Goal: Check status: Check status

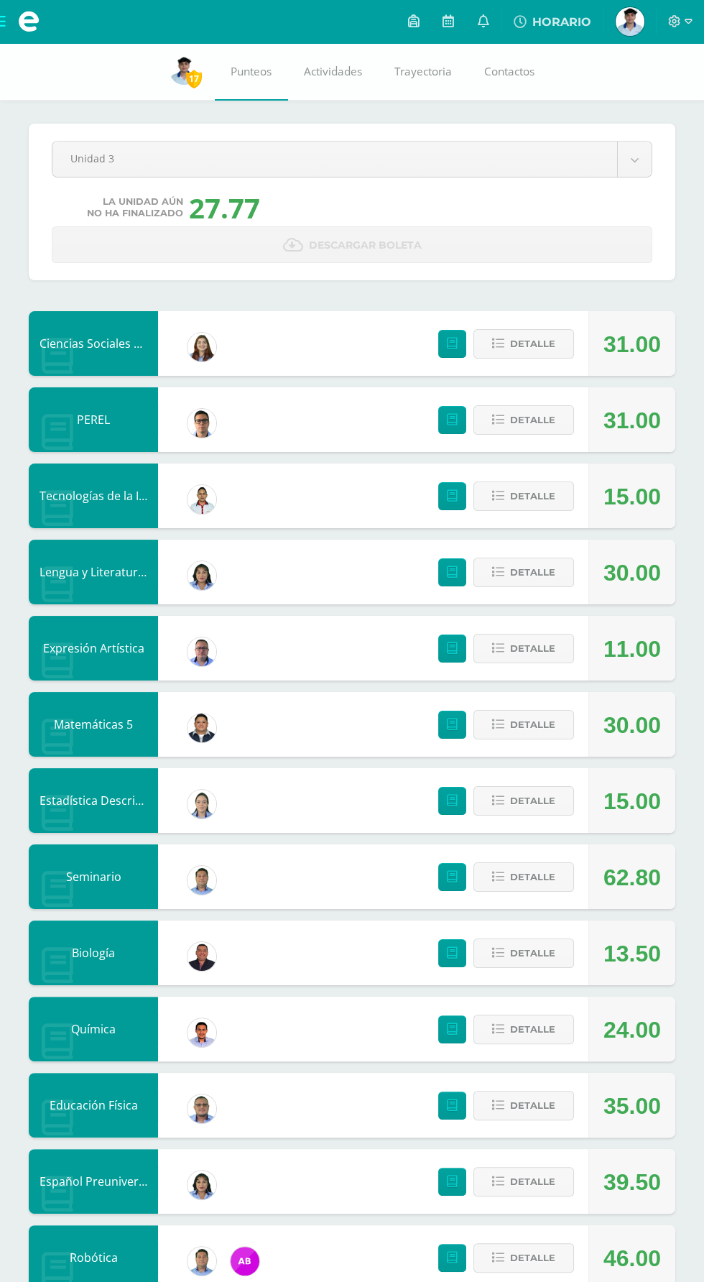
click at [49, 14] on span at bounding box center [28, 21] width 57 height 43
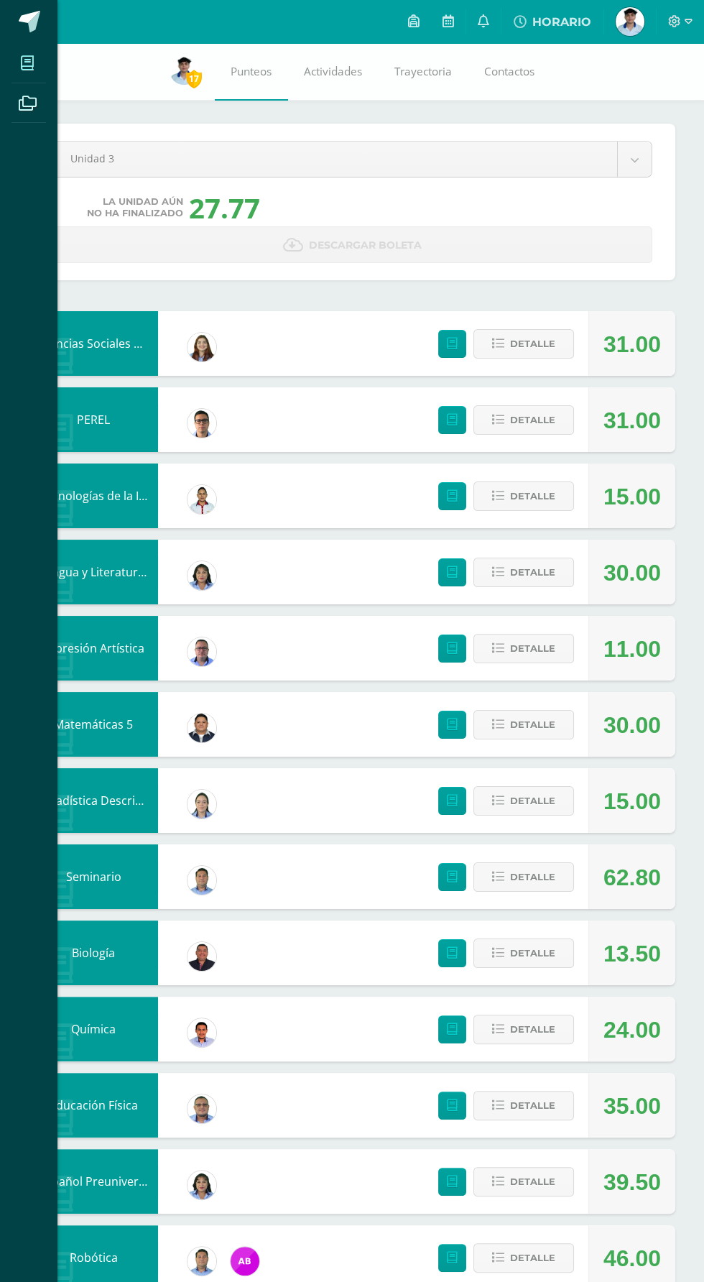
click at [27, 62] on icon at bounding box center [27, 63] width 13 height 14
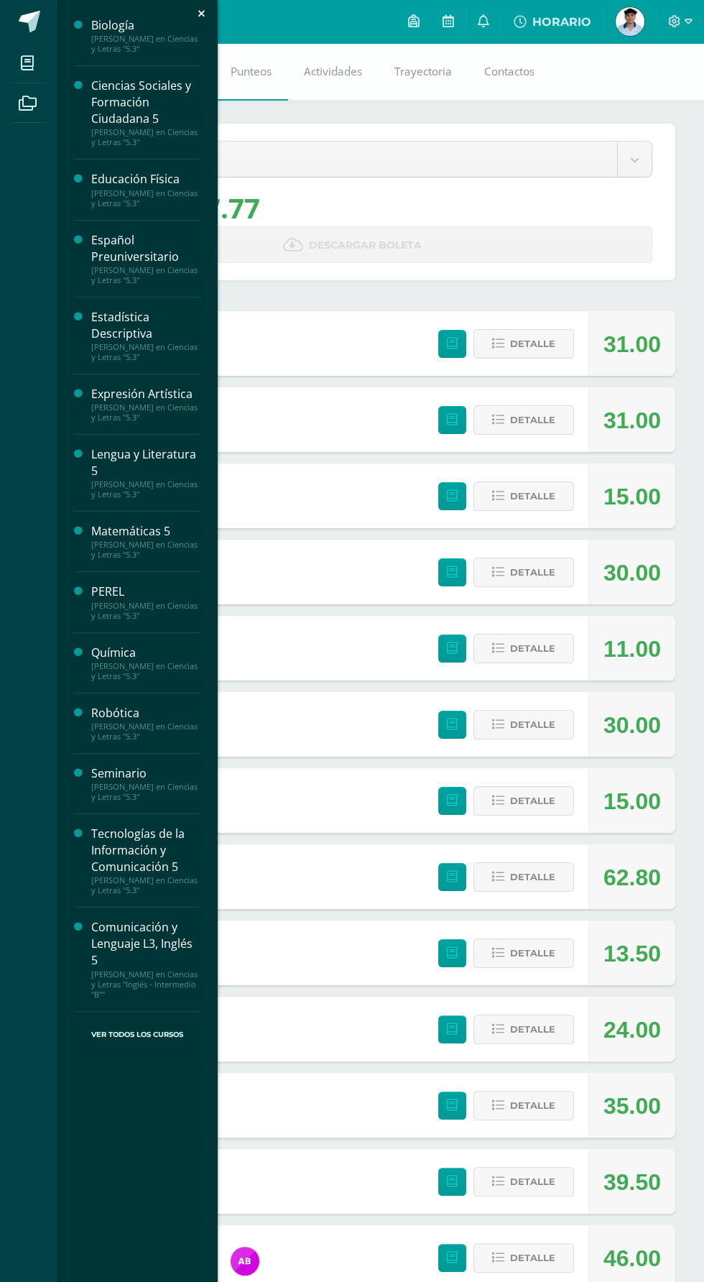
click at [167, 857] on div "Tecnologías de la Información y Comunicación 5" at bounding box center [145, 851] width 109 height 50
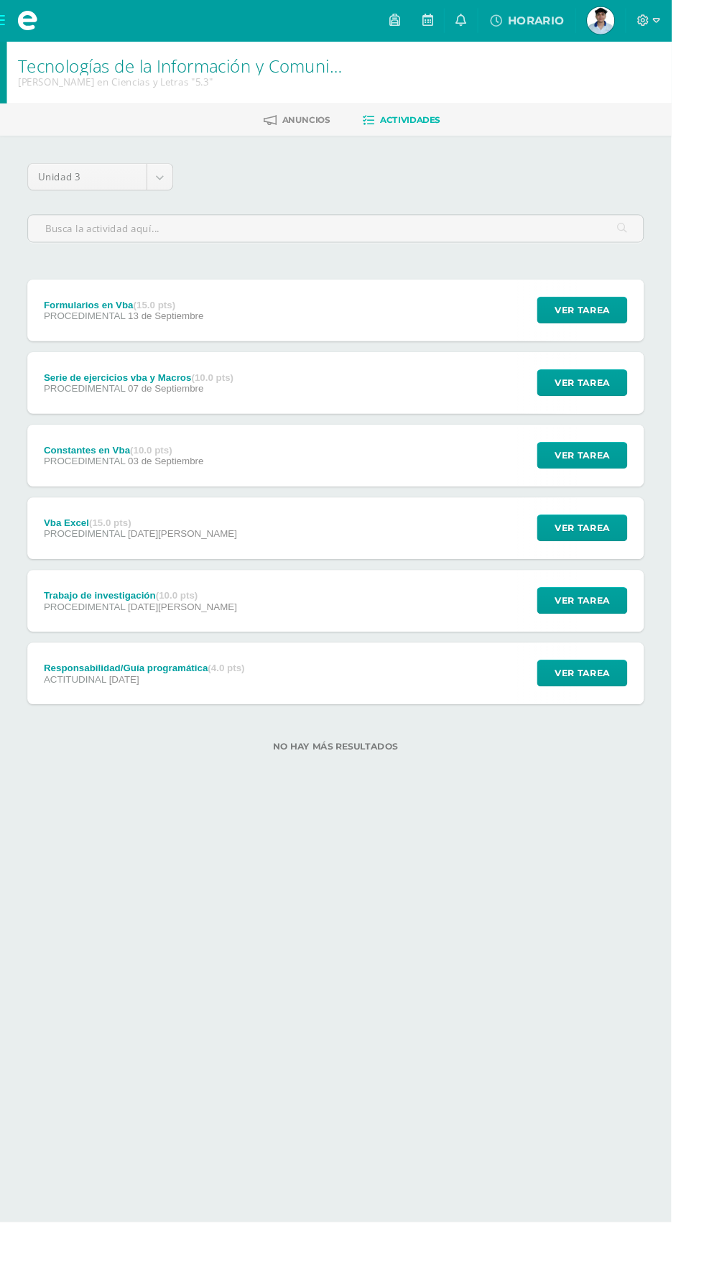
click at [228, 306] on div "Formularios en Vba (15.0 pts) PROCEDIMENTAL 13 de Septiembre Ver tarea Formular…" at bounding box center [352, 325] width 647 height 65
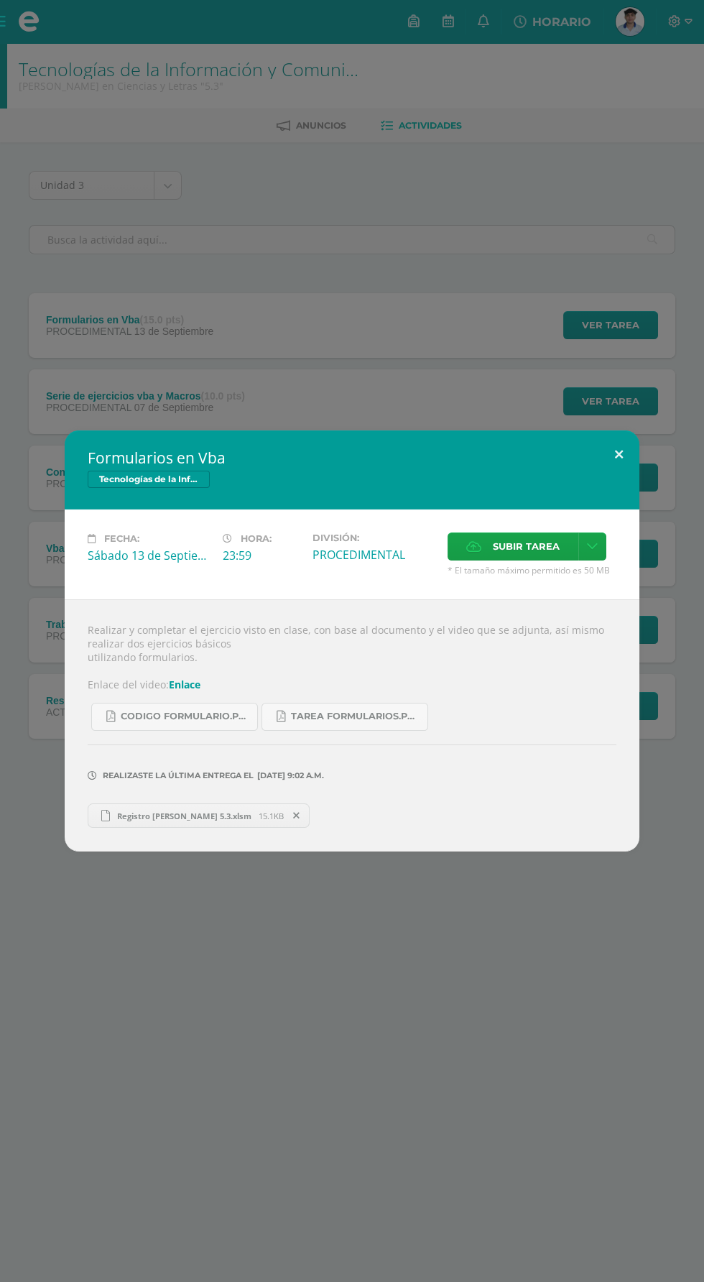
click at [616, 476] on button at bounding box center [619, 454] width 41 height 49
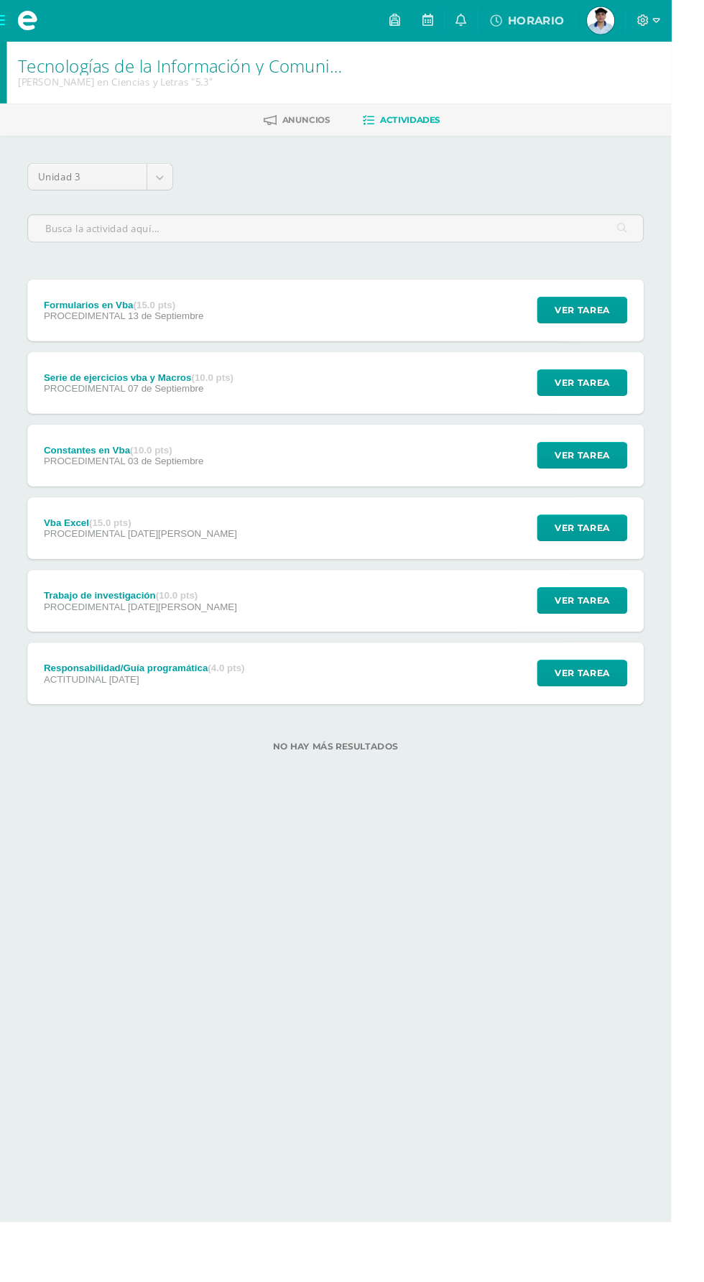
click at [46, 10] on span at bounding box center [28, 21] width 57 height 43
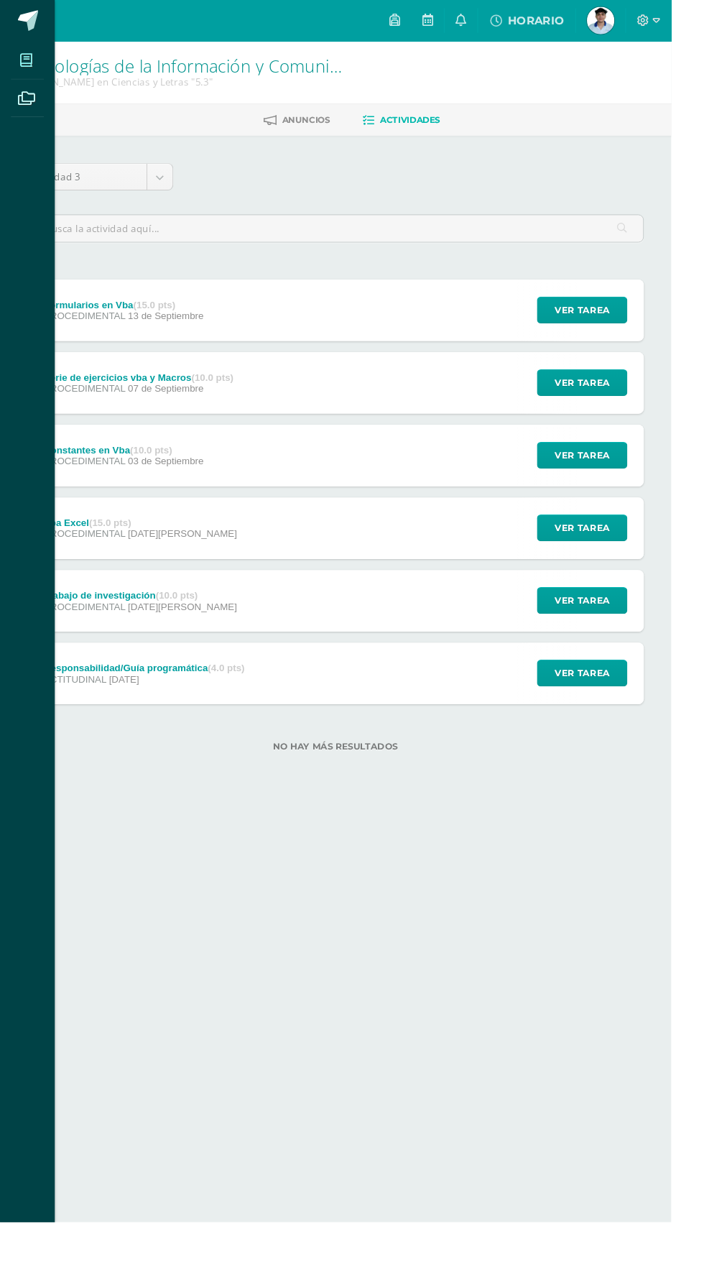
click at [27, 63] on icon at bounding box center [27, 63] width 13 height 14
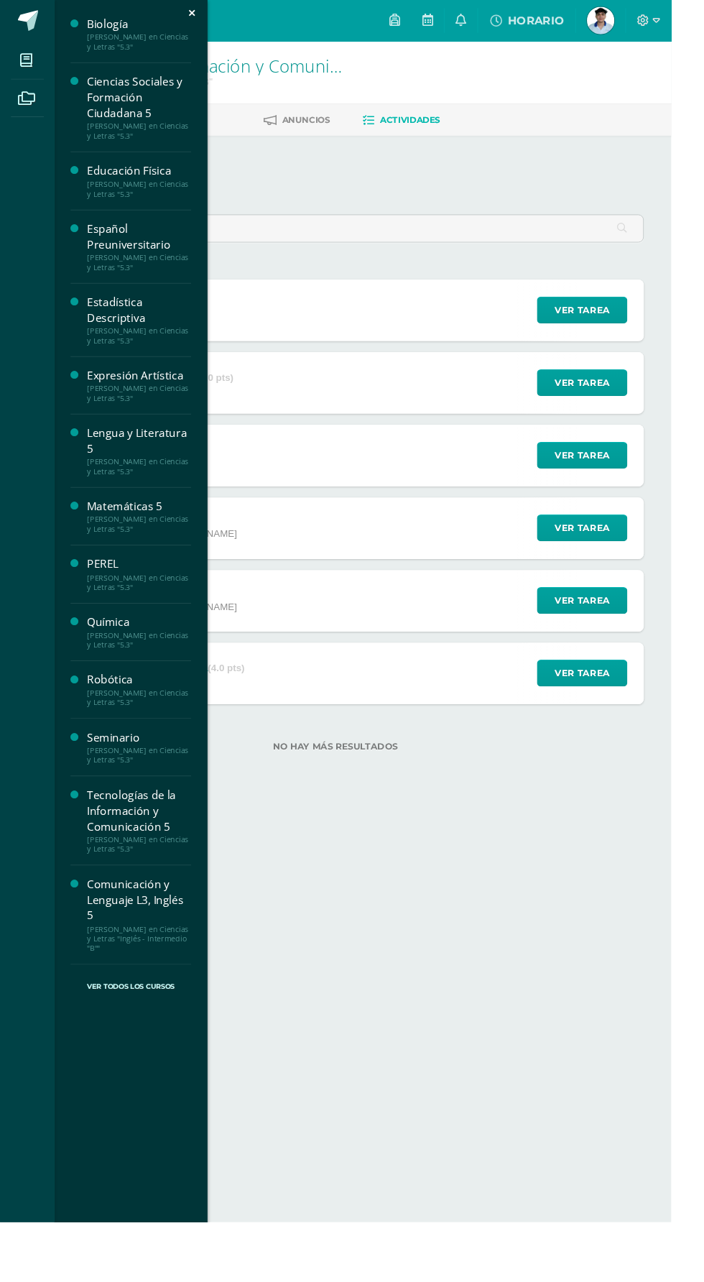
click at [586, 966] on div "Mis cursos Archivos Cerrar panel Biología Quinto Bachillerato en Ciencias y Let…" at bounding box center [352, 641] width 704 height 1282
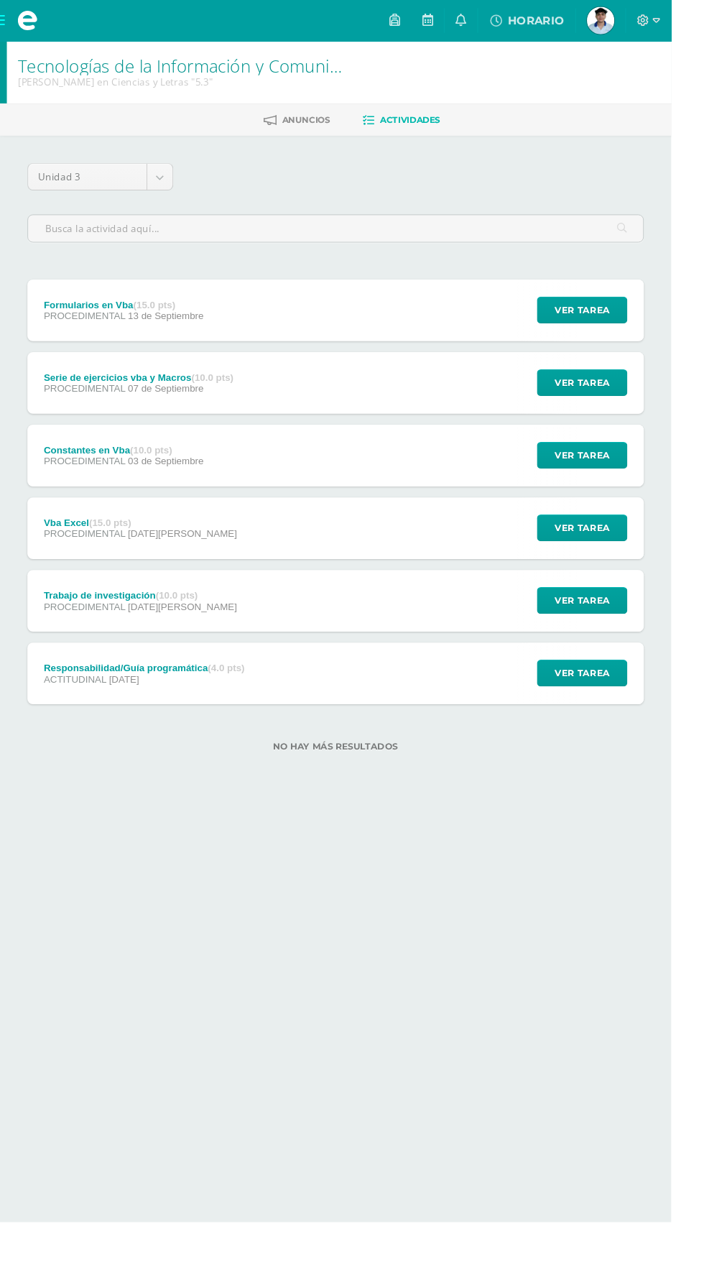
click at [645, 24] on img at bounding box center [630, 21] width 29 height 29
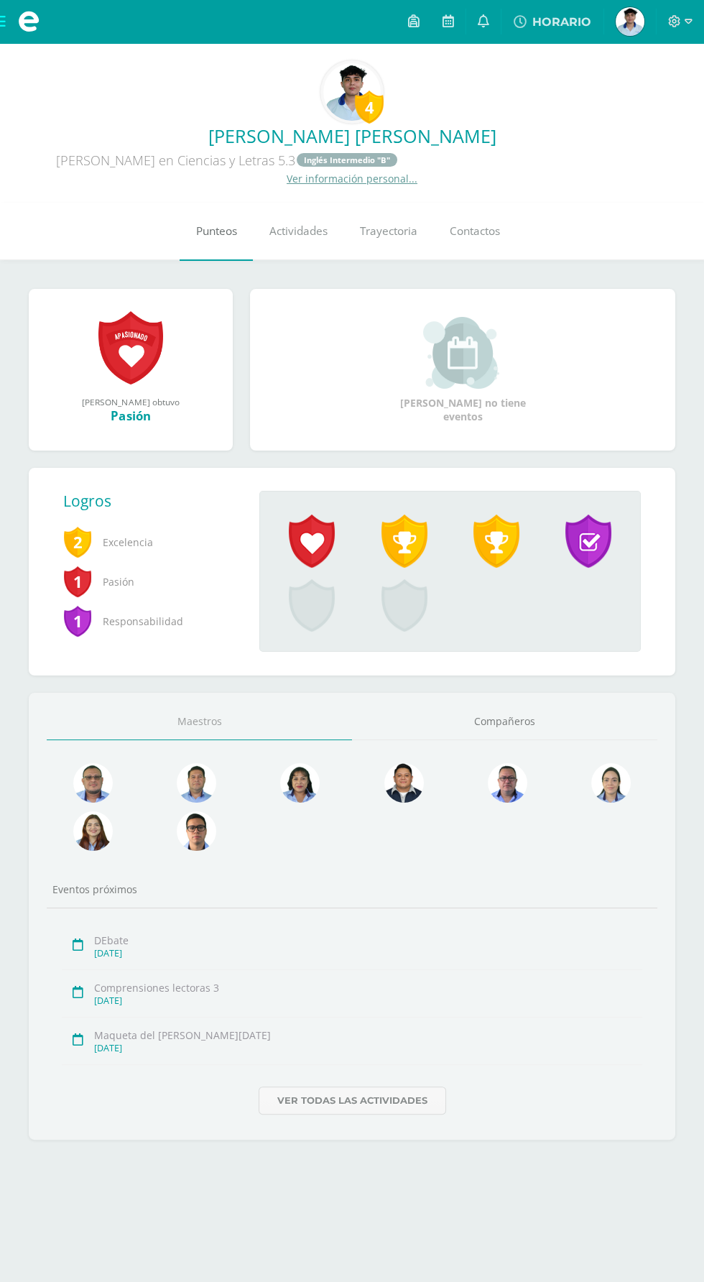
click at [236, 227] on span "Punteos" at bounding box center [216, 231] width 41 height 15
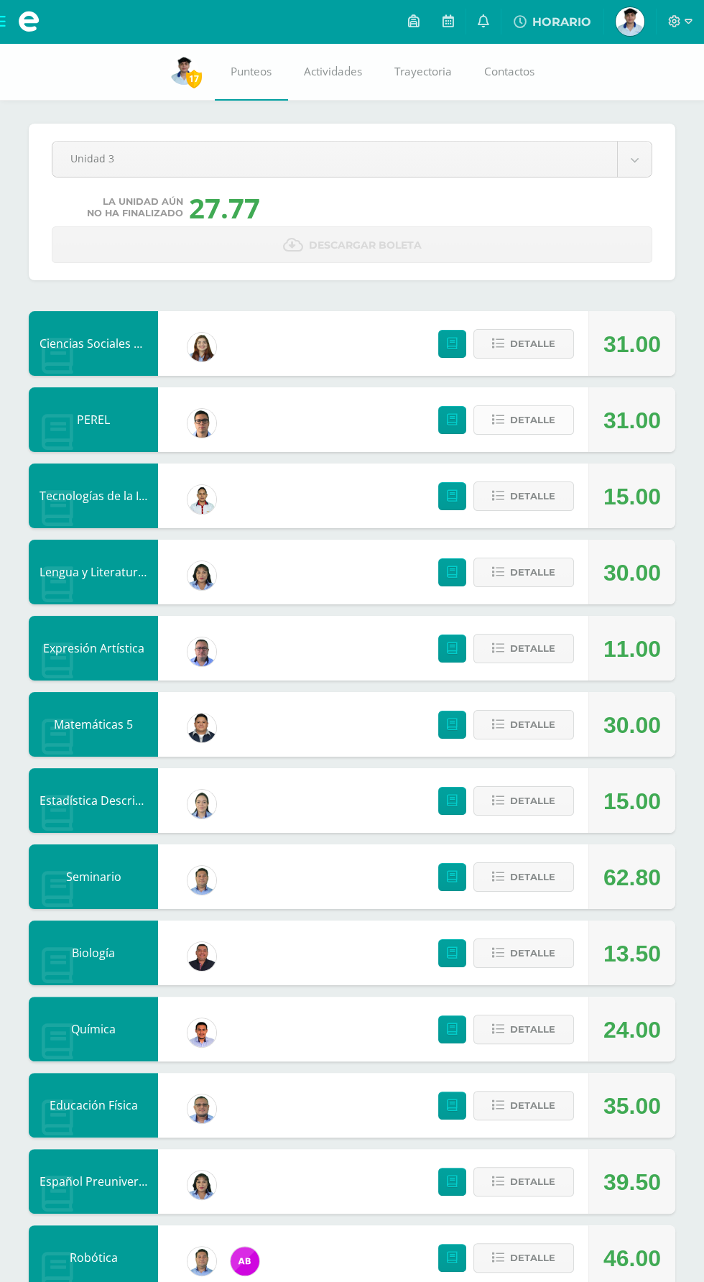
click at [520, 433] on span "Detalle" at bounding box center [532, 420] width 45 height 27
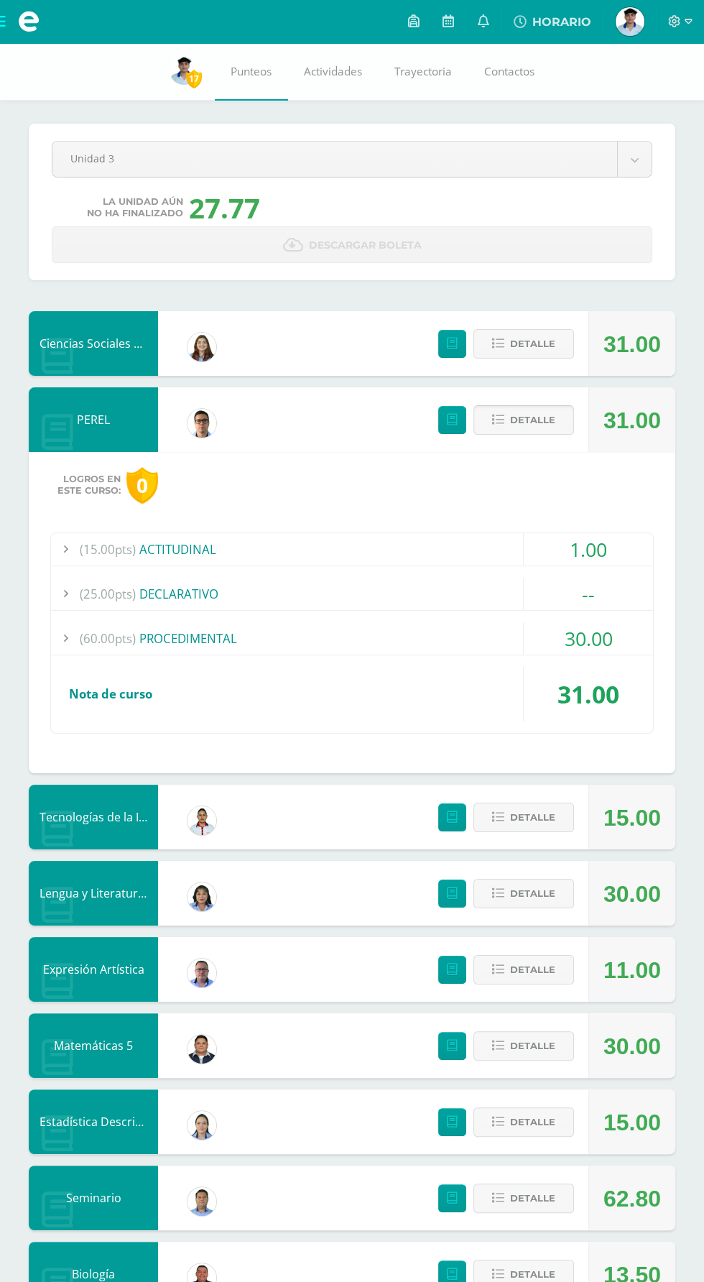
click at [533, 430] on span "Detalle" at bounding box center [532, 420] width 45 height 27
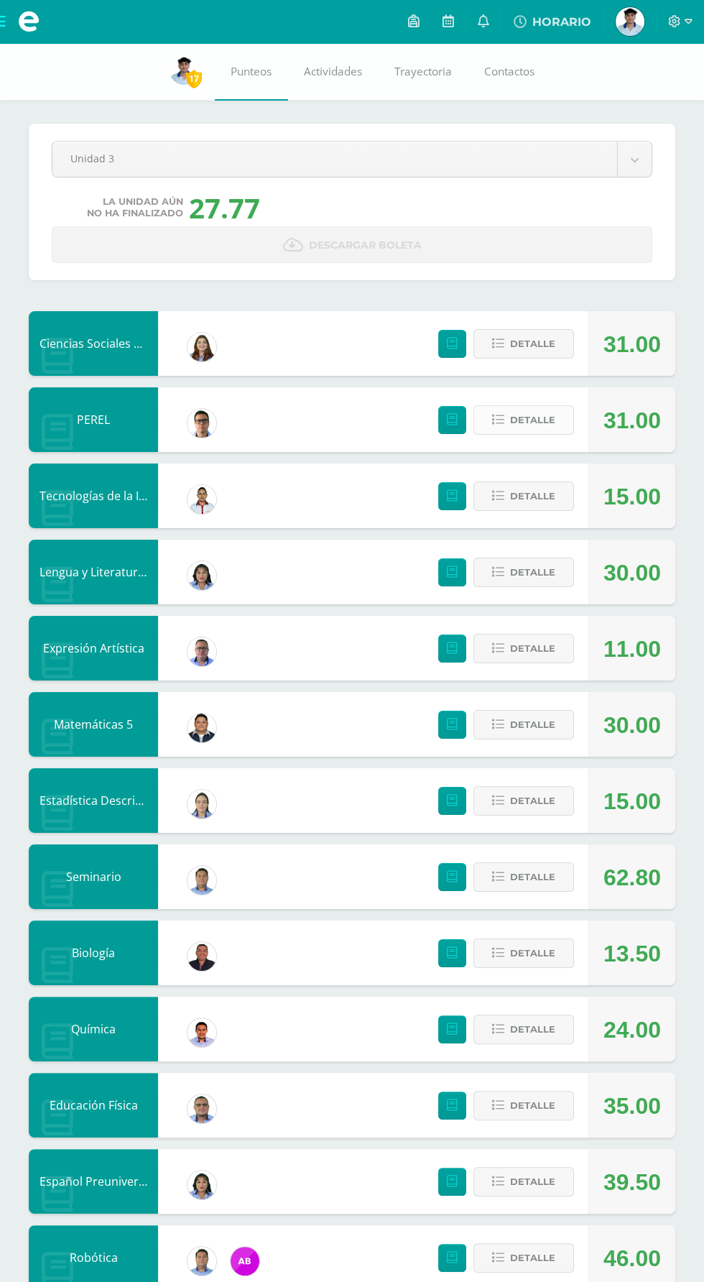
scroll to position [9, 0]
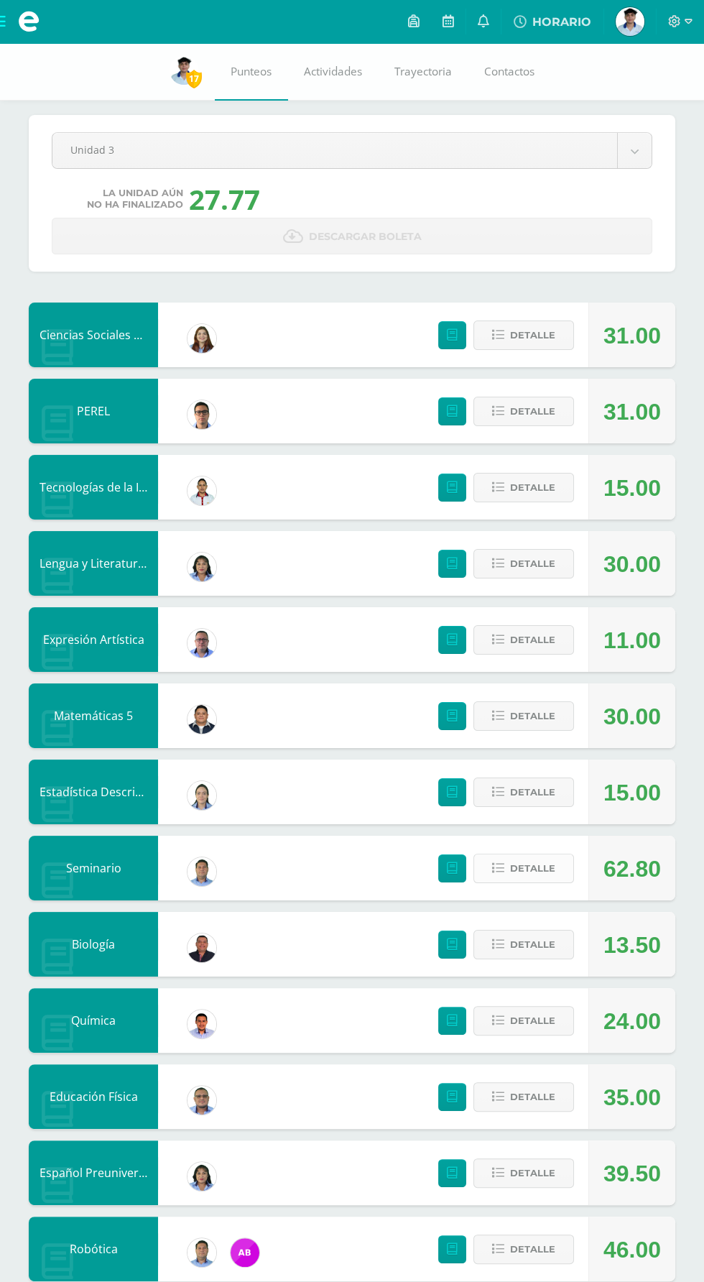
click at [556, 882] on button "Detalle" at bounding box center [524, 868] width 101 height 29
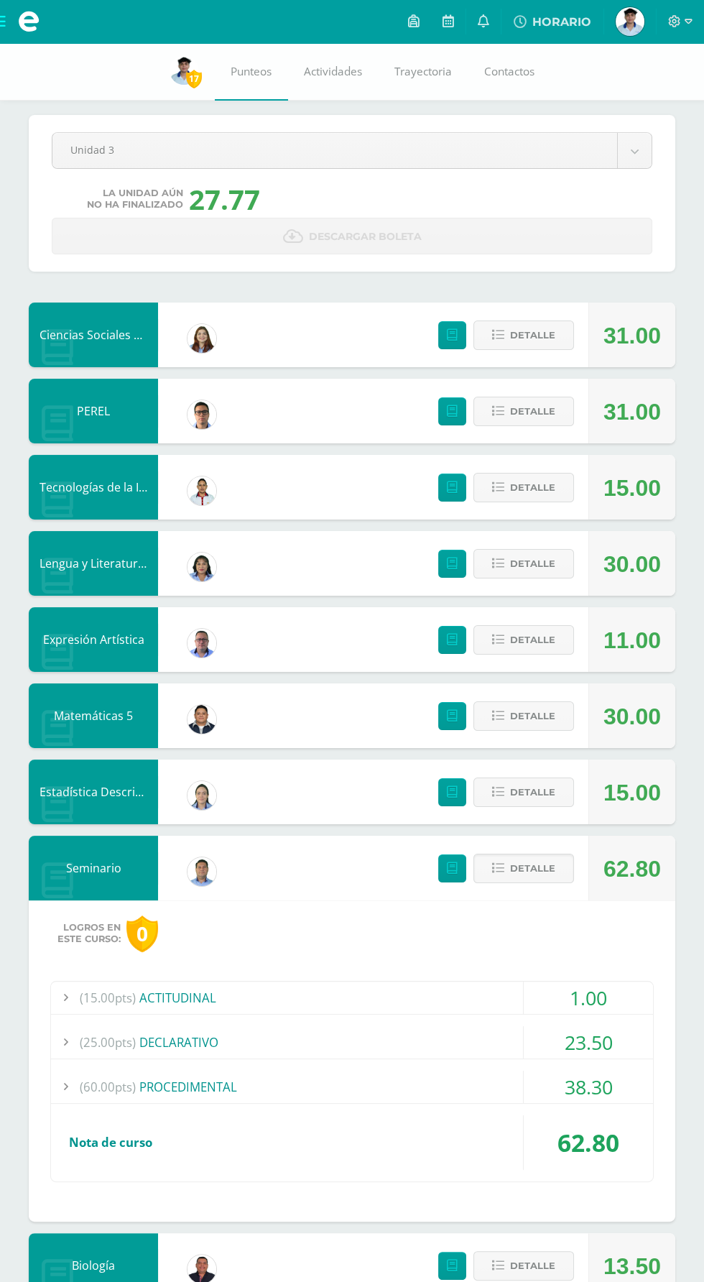
click at [600, 1033] on div "23.50" at bounding box center [588, 1042] width 129 height 32
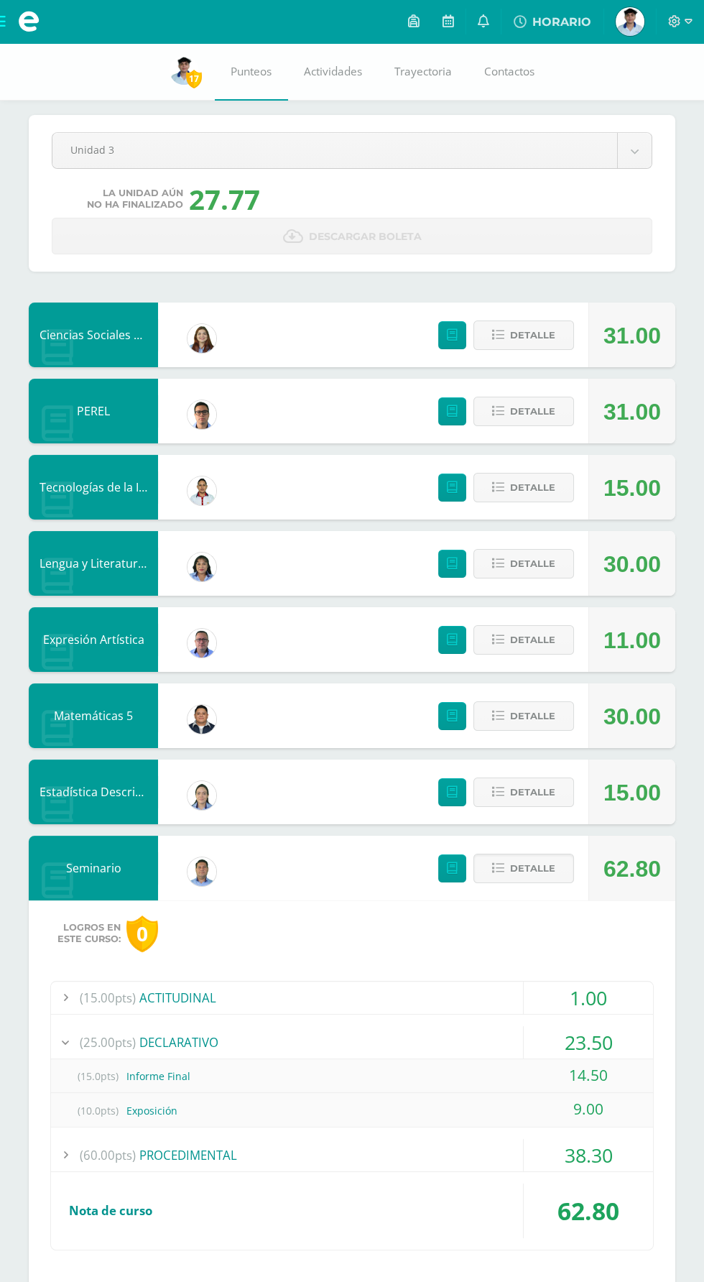
click at [527, 1054] on div "23.50" at bounding box center [588, 1042] width 129 height 32
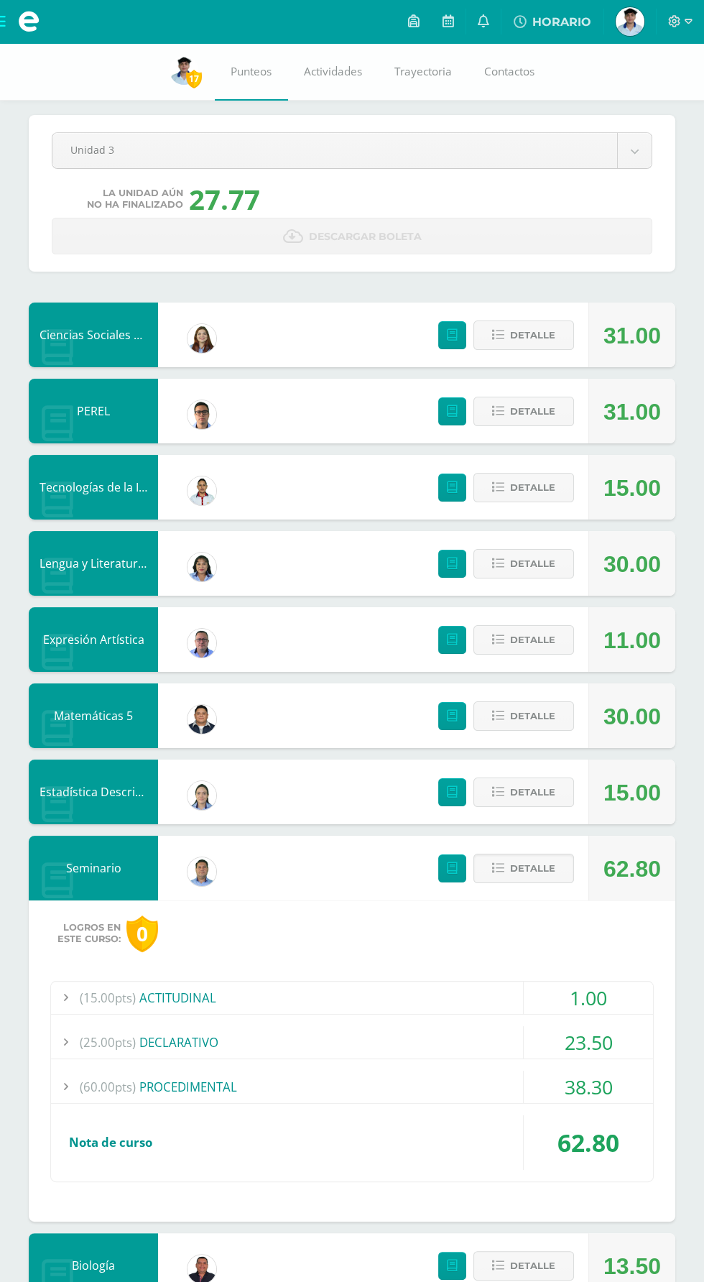
click at [527, 1031] on div "23.50" at bounding box center [588, 1042] width 129 height 32
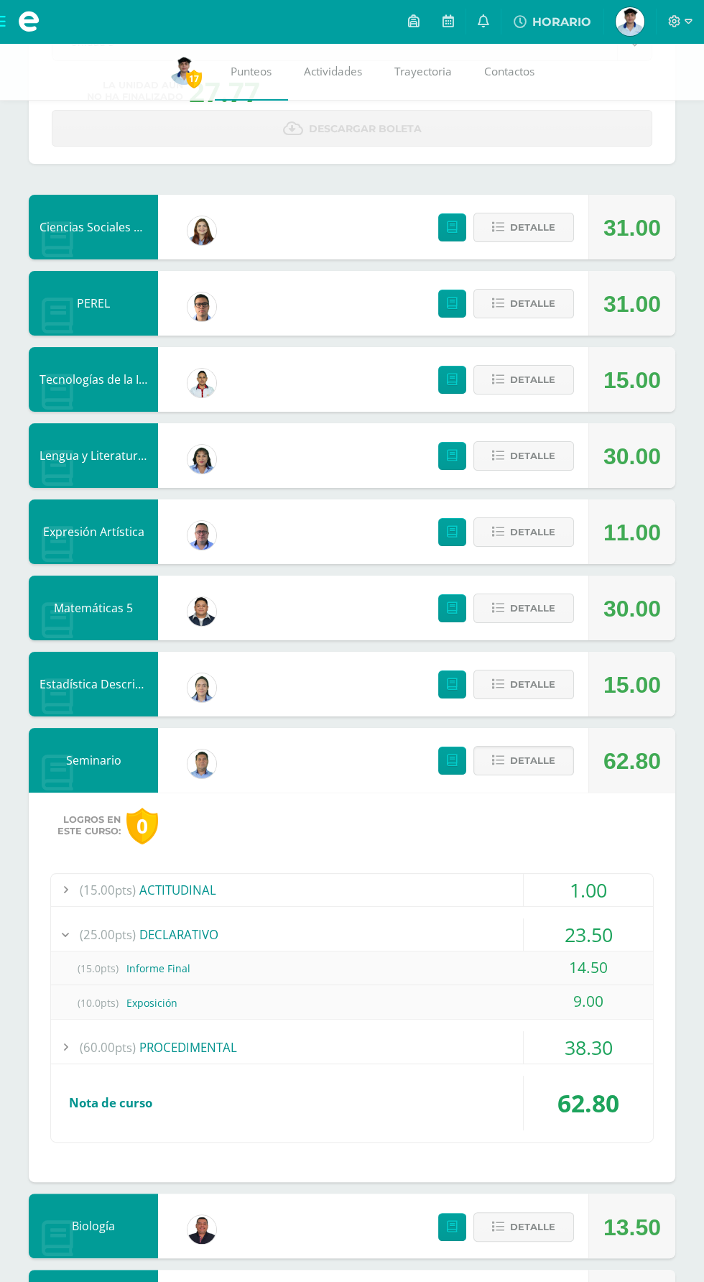
scroll to position [122, 0]
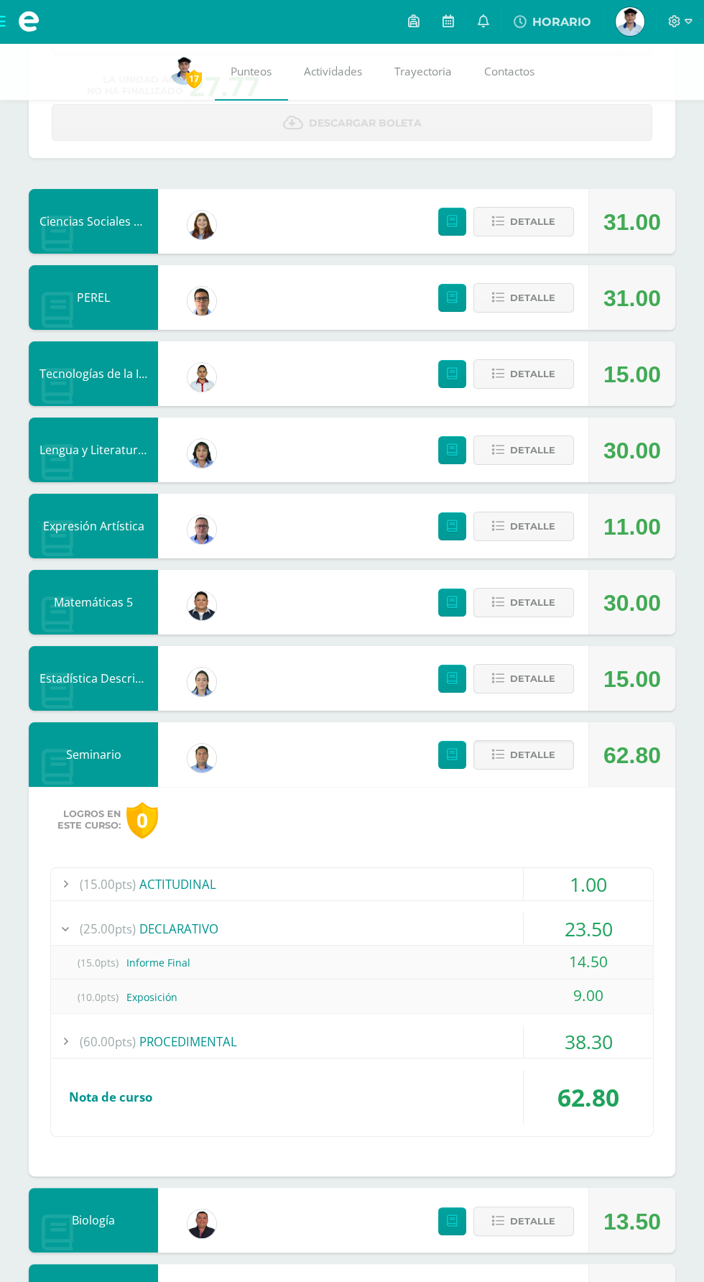
click at [559, 1043] on div "38.30" at bounding box center [588, 1041] width 129 height 32
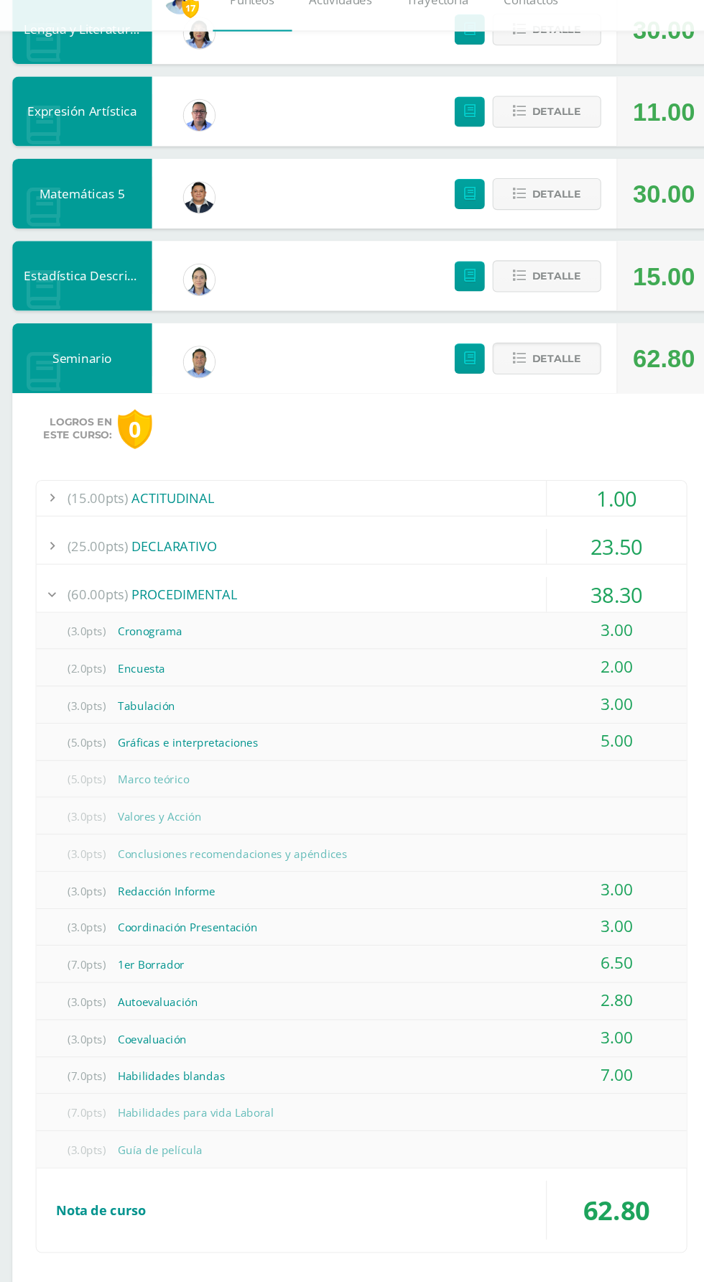
scroll to position [474, 0]
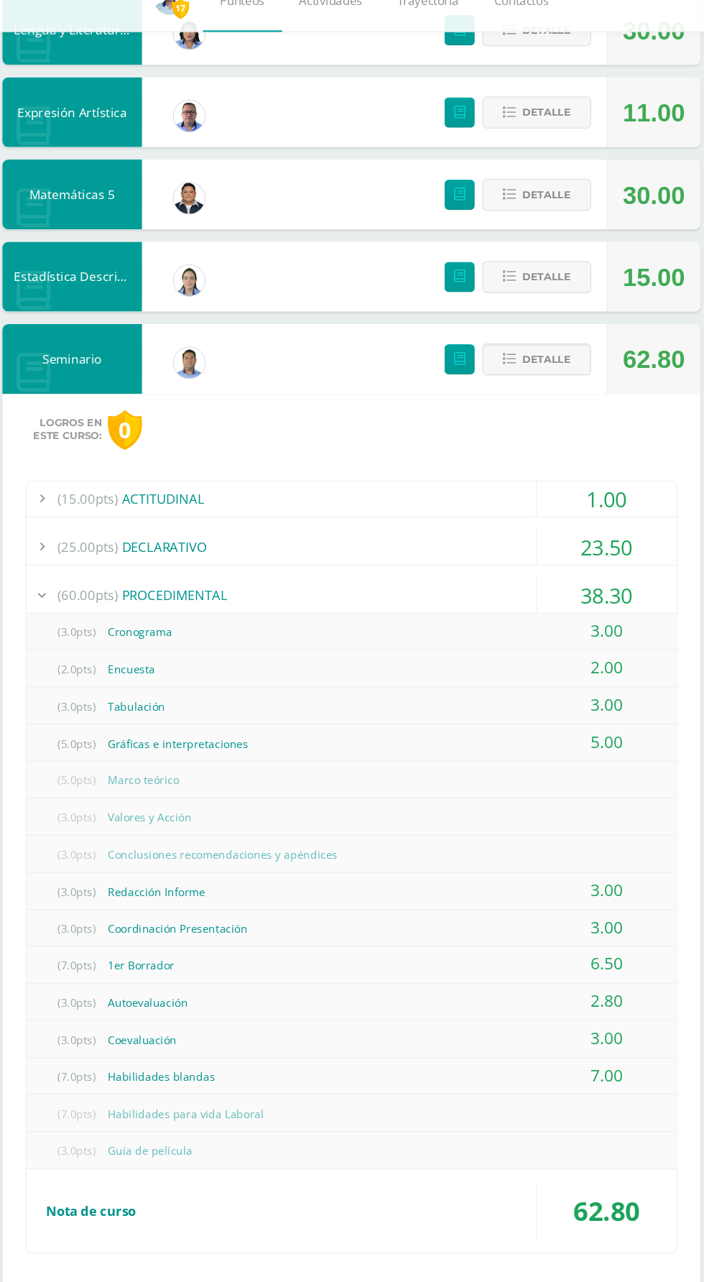
click at [83, 621] on span "(60.00pts)" at bounding box center [108, 622] width 56 height 32
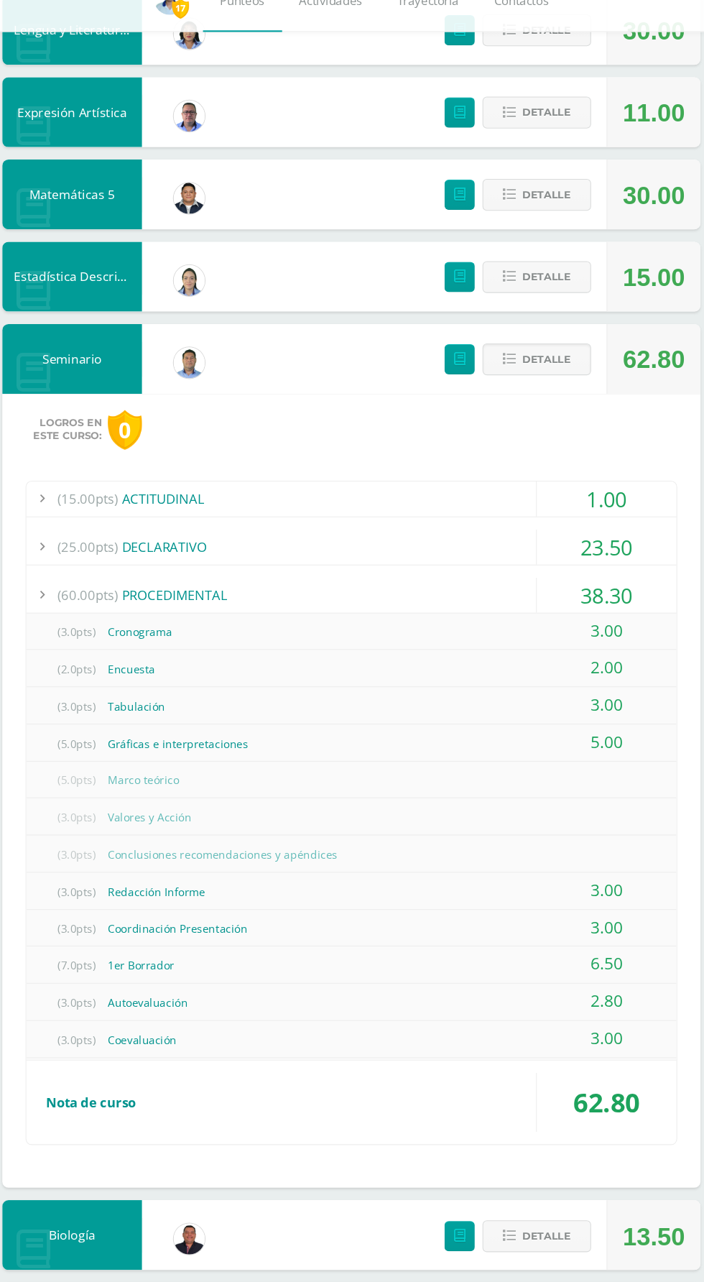
scroll to position [328, 0]
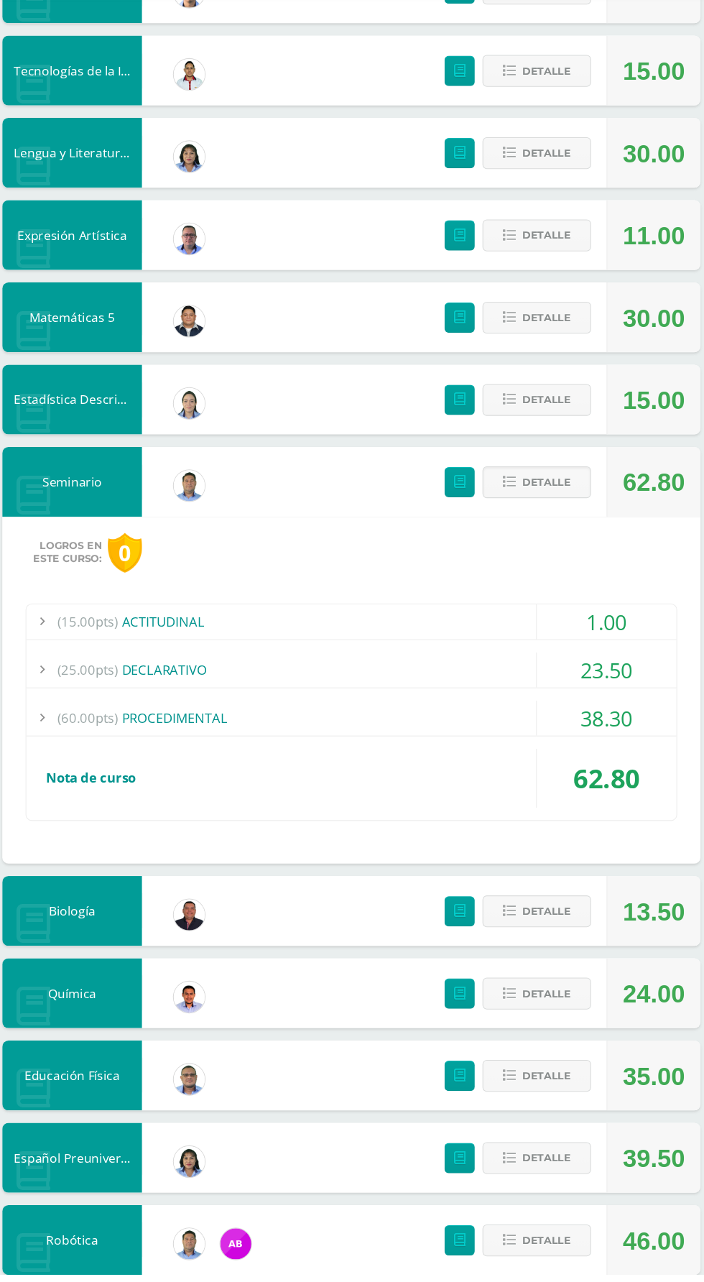
click at [66, 562] on icon at bounding box center [58, 561] width 32 height 36
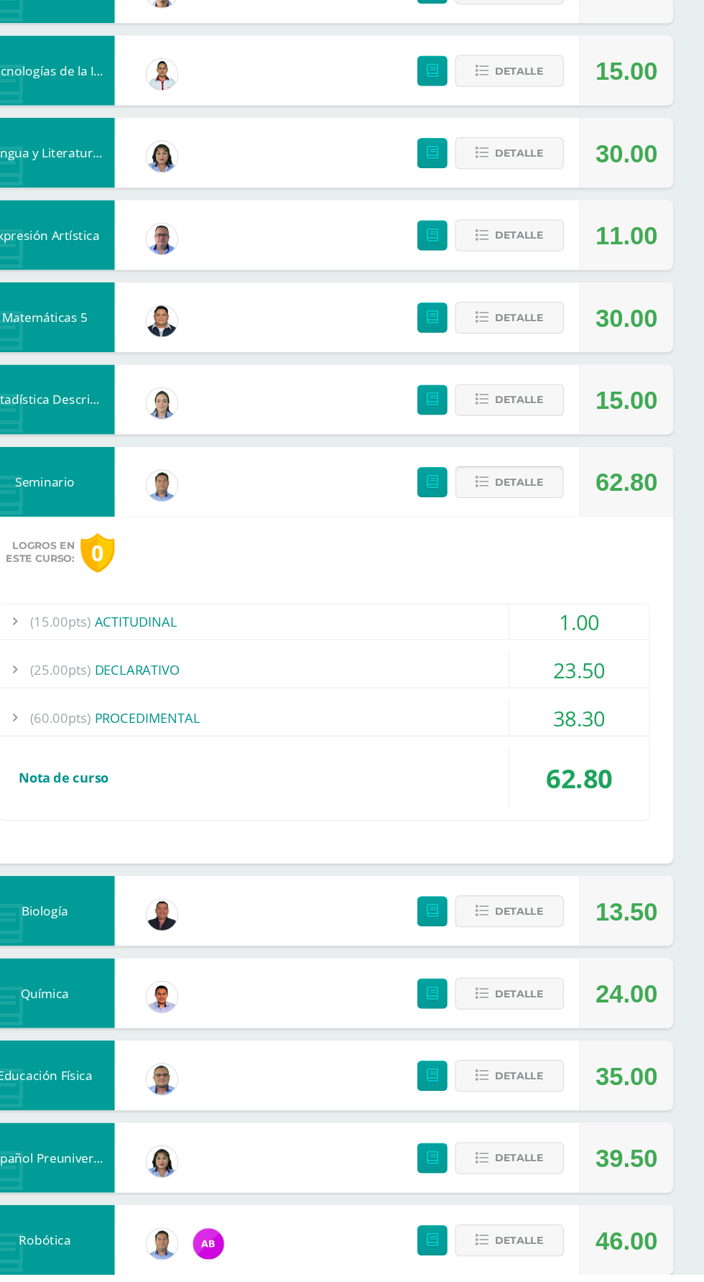
click at [554, 559] on button "Detalle" at bounding box center [524, 548] width 101 height 29
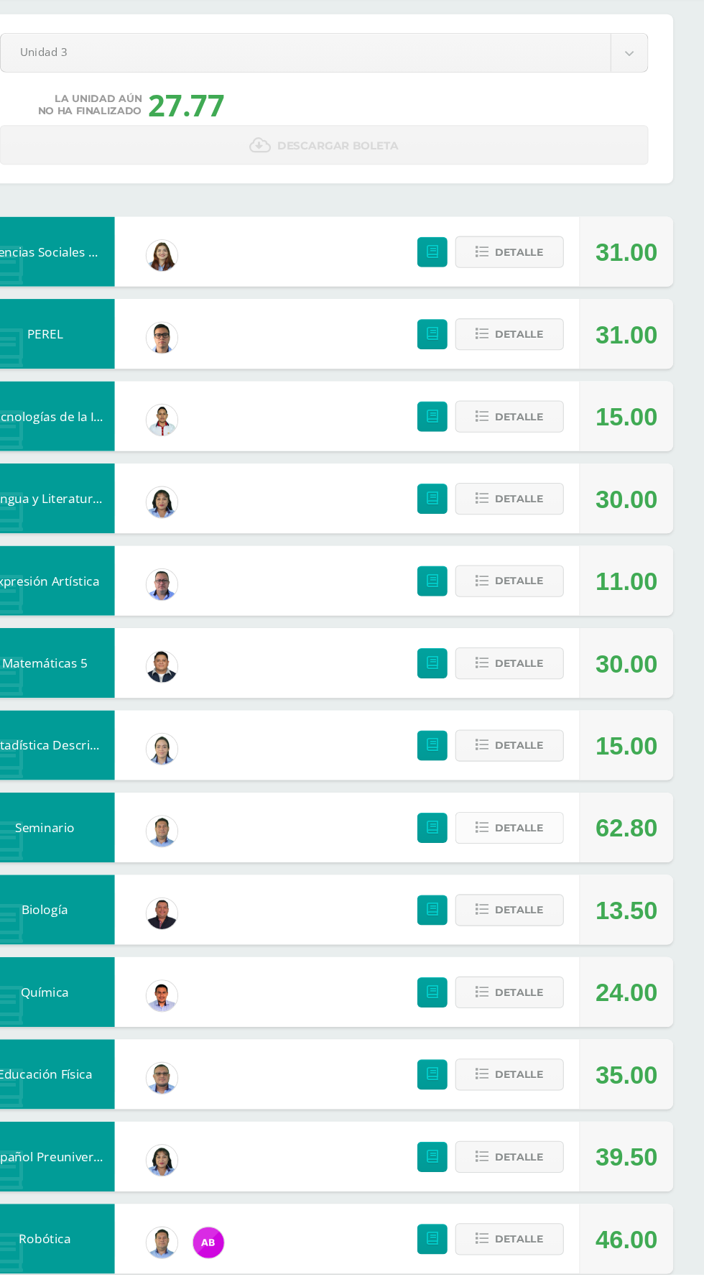
scroll to position [0, 0]
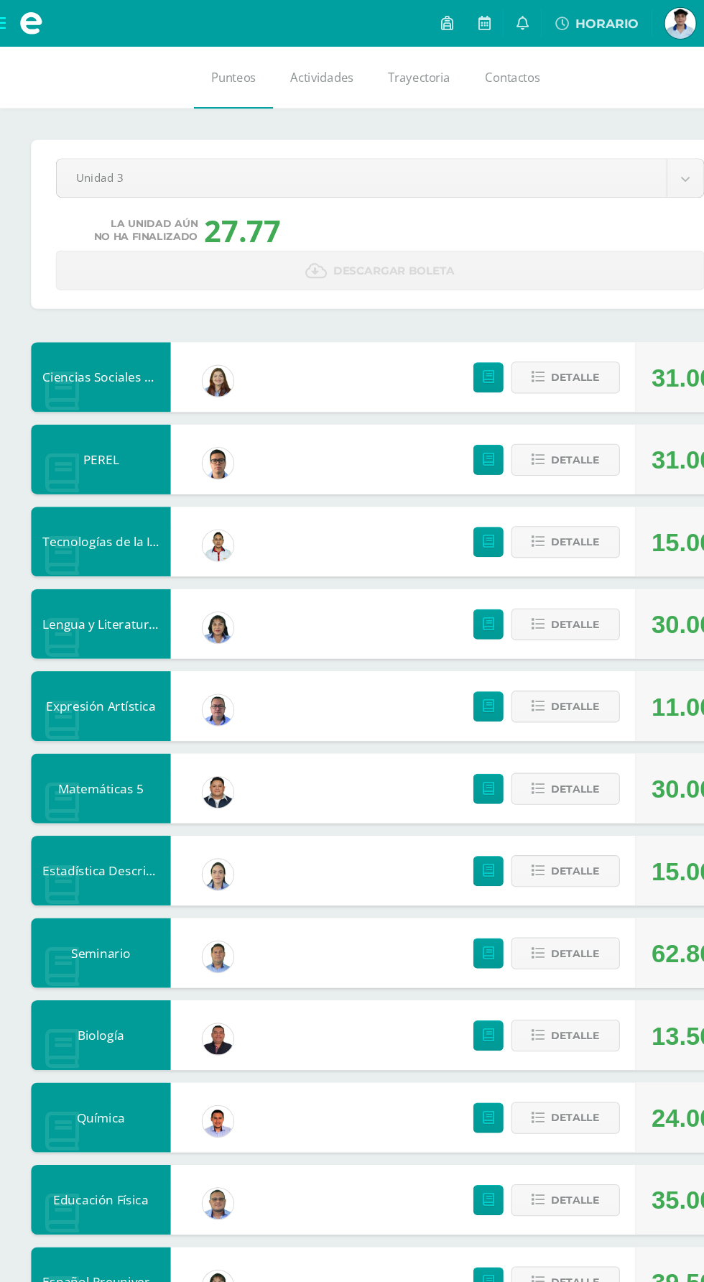
click at [34, 24] on span at bounding box center [29, 22] width 22 height 22
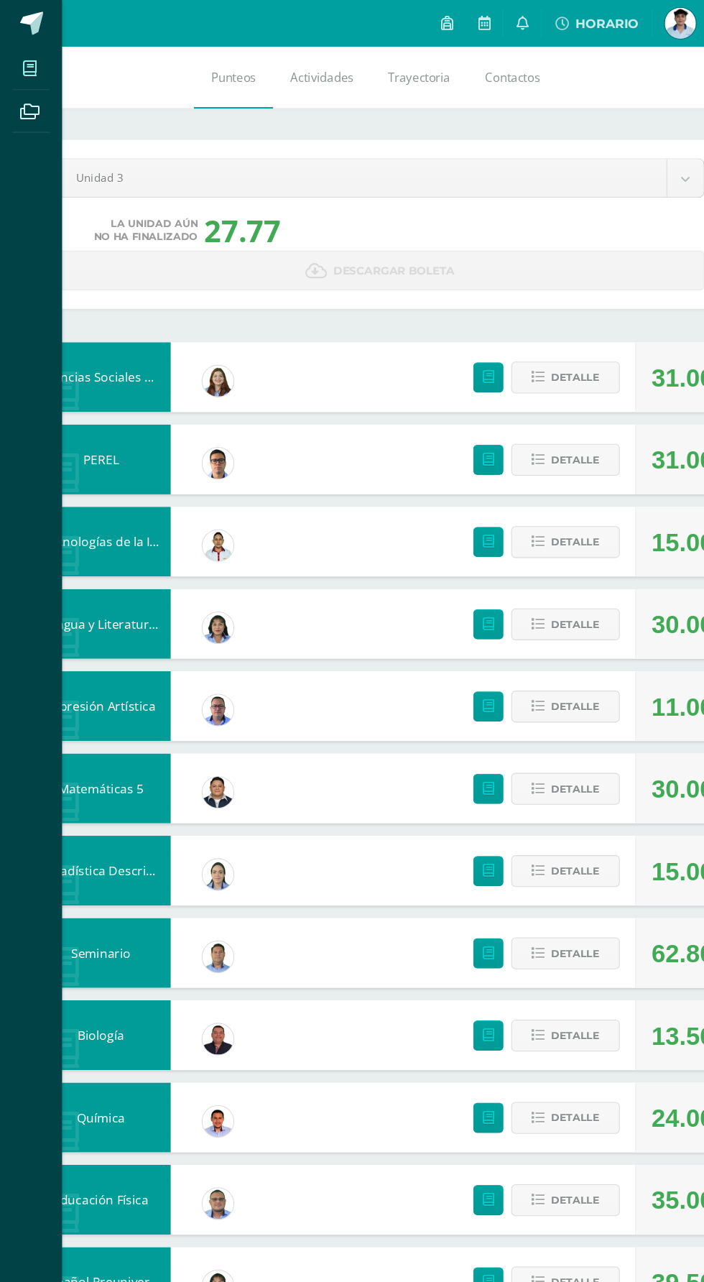
click at [27, 63] on icon at bounding box center [27, 63] width 13 height 14
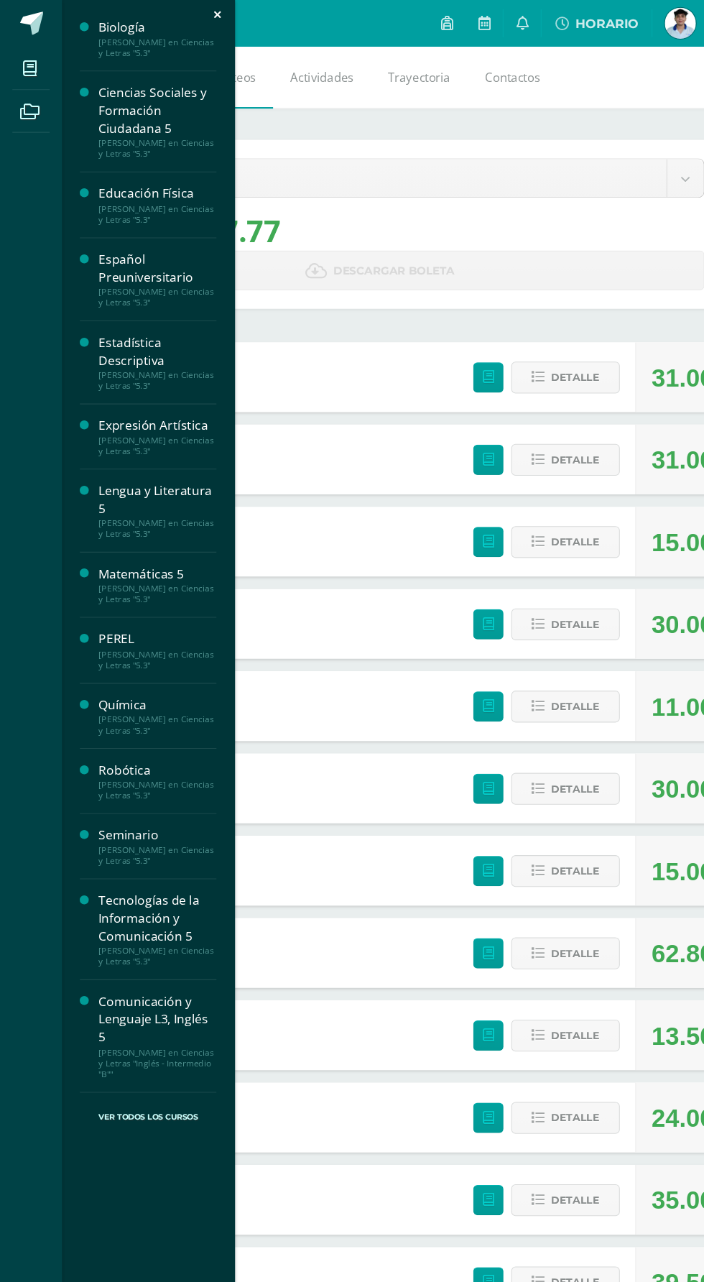
click at [107, 729] on div "[PERSON_NAME] en Ciencias y Letras "5.3"" at bounding box center [145, 732] width 109 height 20
